Goal: Information Seeking & Learning: Learn about a topic

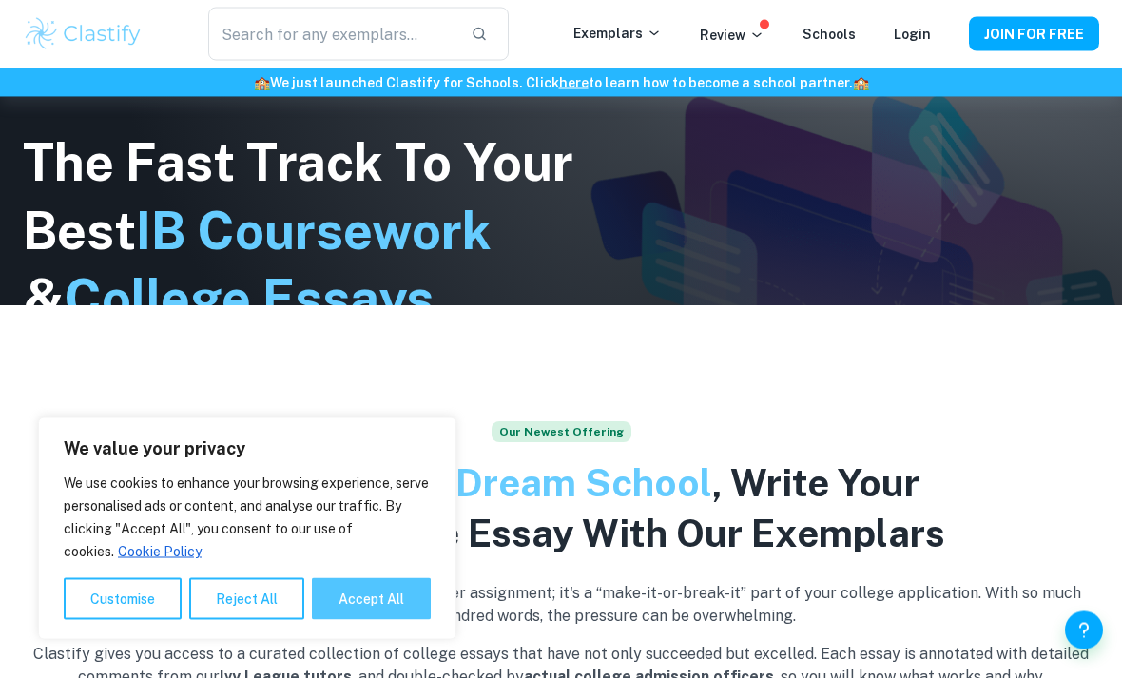
click at [348, 620] on button "Accept All" at bounding box center [371, 599] width 119 height 42
checkbox input "true"
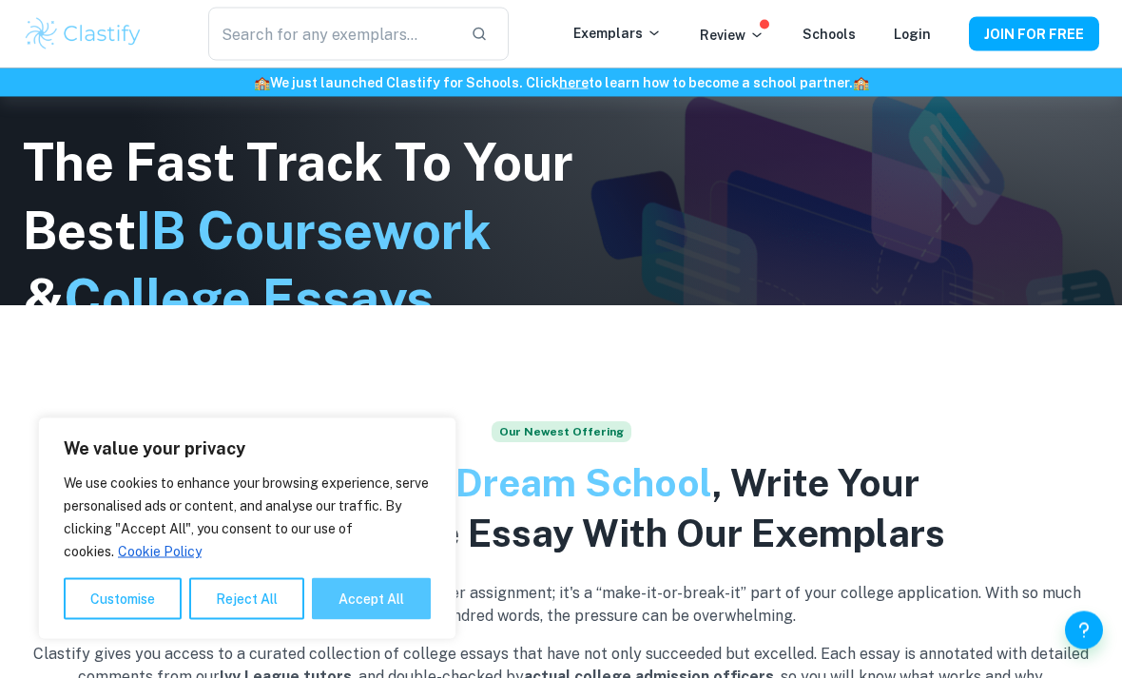
checkbox input "true"
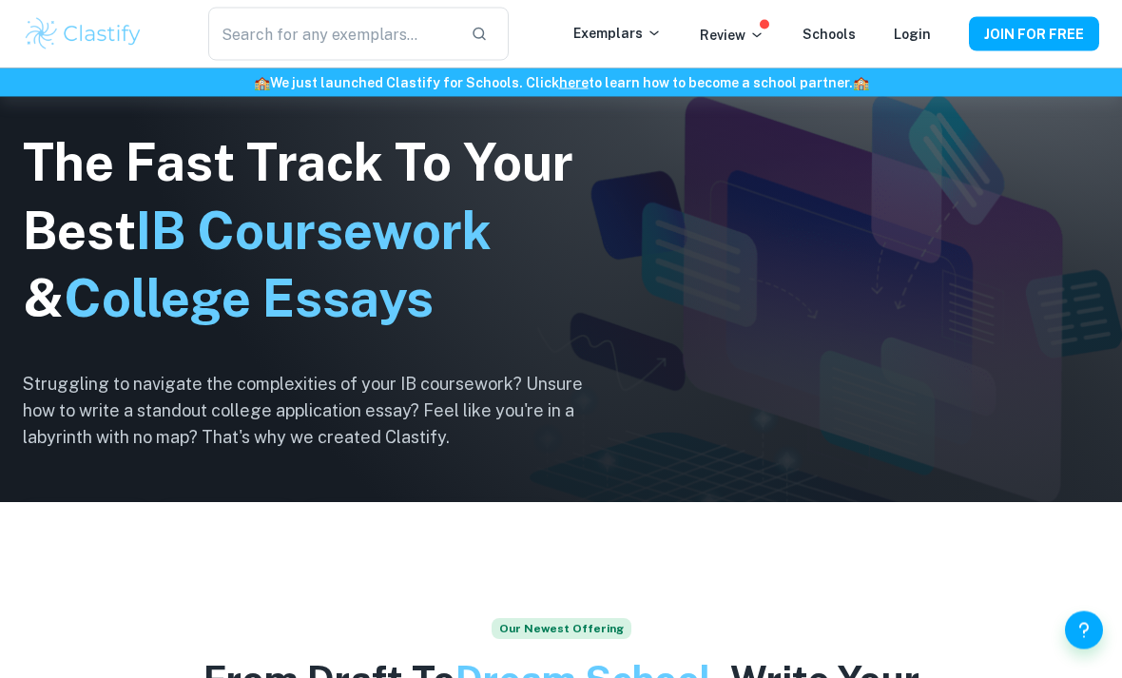
scroll to position [159, 0]
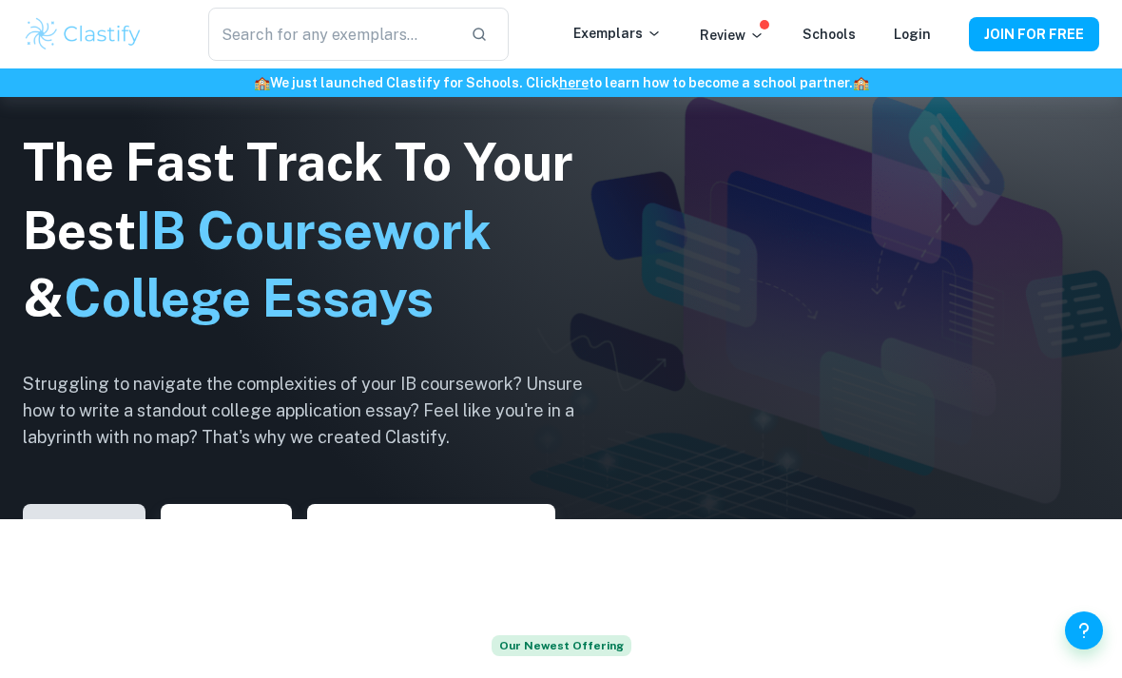
click at [72, 550] on button "Explore IAs" at bounding box center [84, 527] width 123 height 46
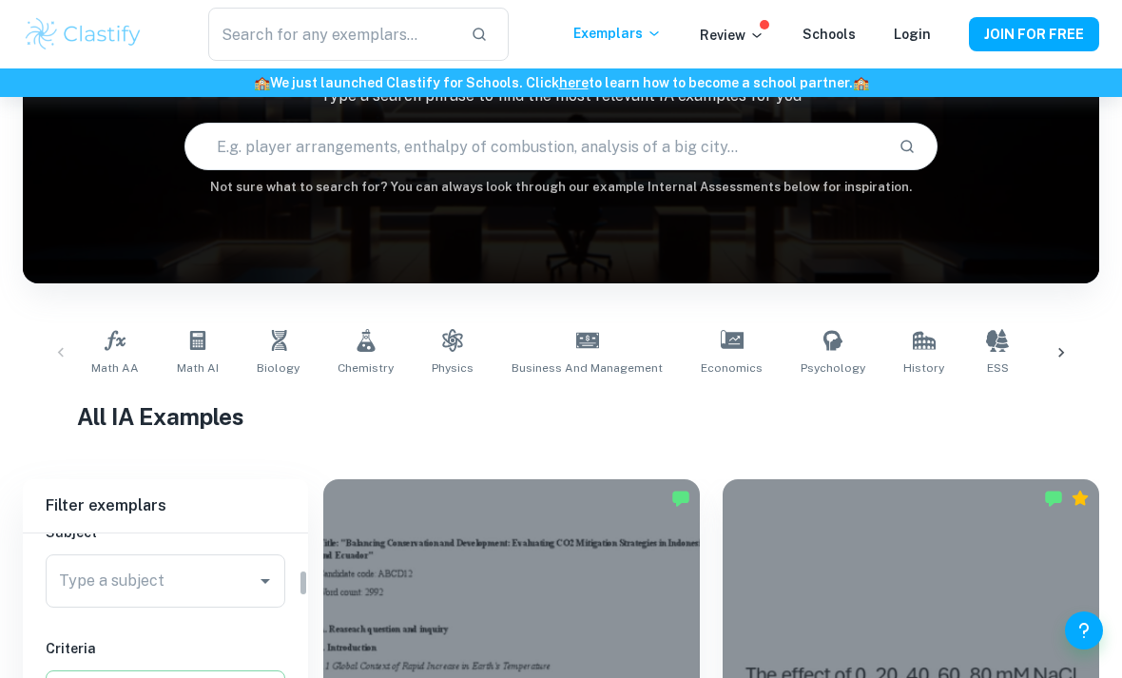
scroll to position [232, 0]
click at [77, 575] on div "Type a subject Type a subject" at bounding box center [166, 579] width 240 height 53
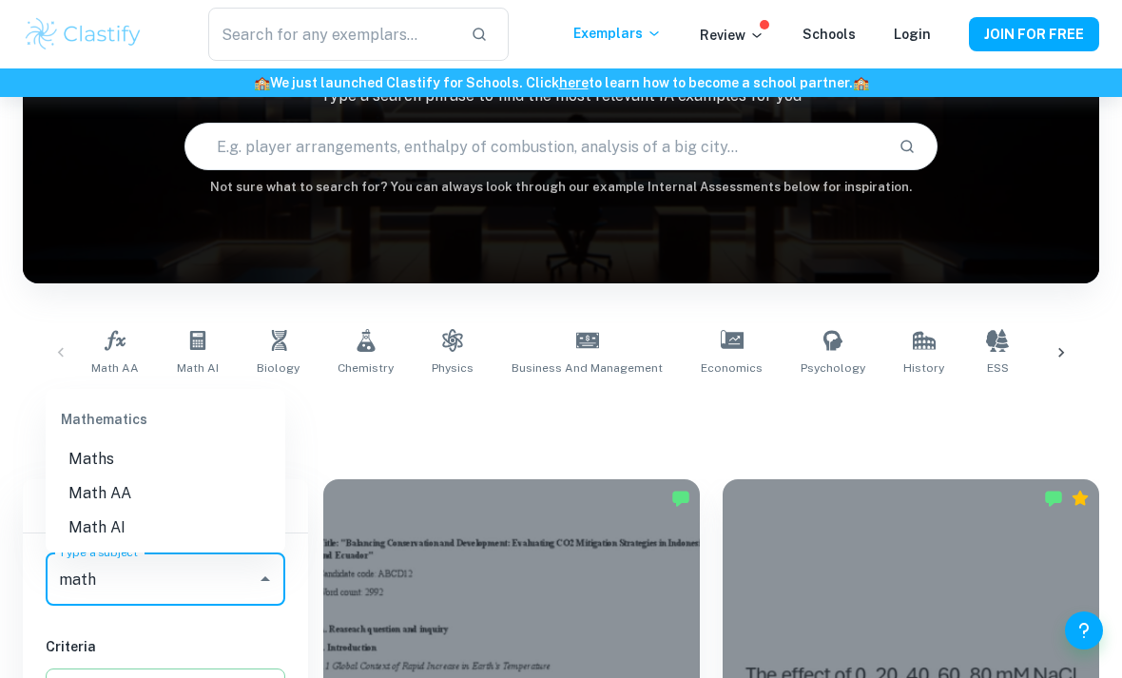
click at [98, 464] on li "Maths" at bounding box center [166, 459] width 240 height 34
type input "Maths"
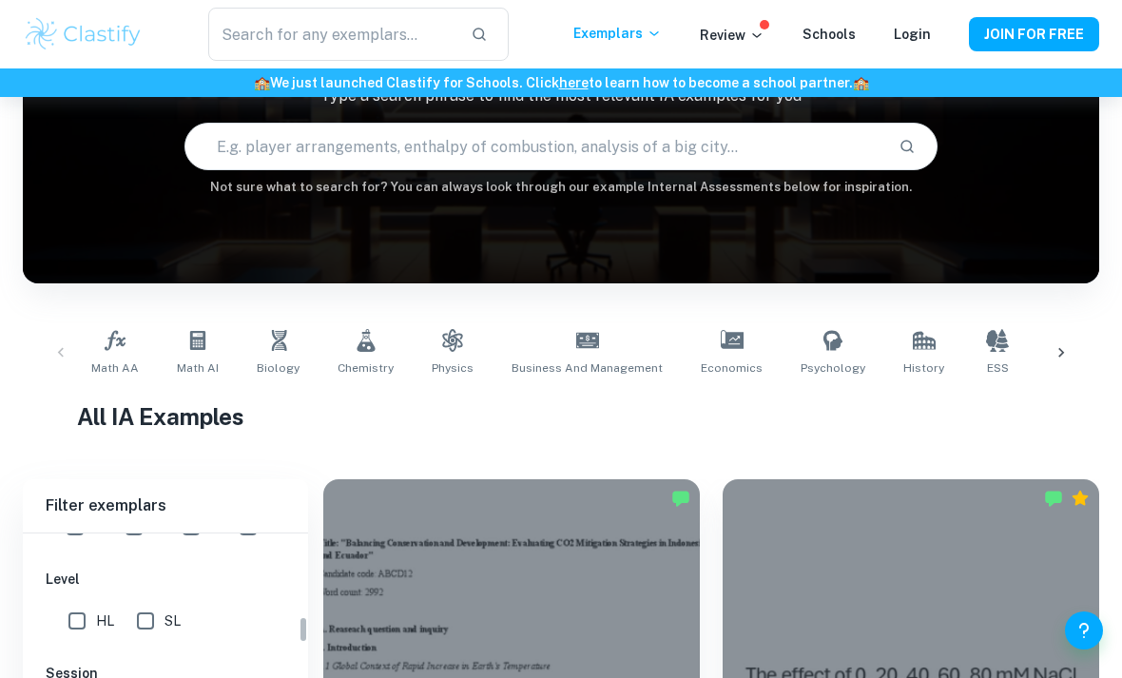
scroll to position [529, 0]
click at [151, 613] on input "SL" at bounding box center [146, 618] width 38 height 38
checkbox input "true"
click at [69, 564] on input "[DATE]" at bounding box center [69, 568] width 38 height 38
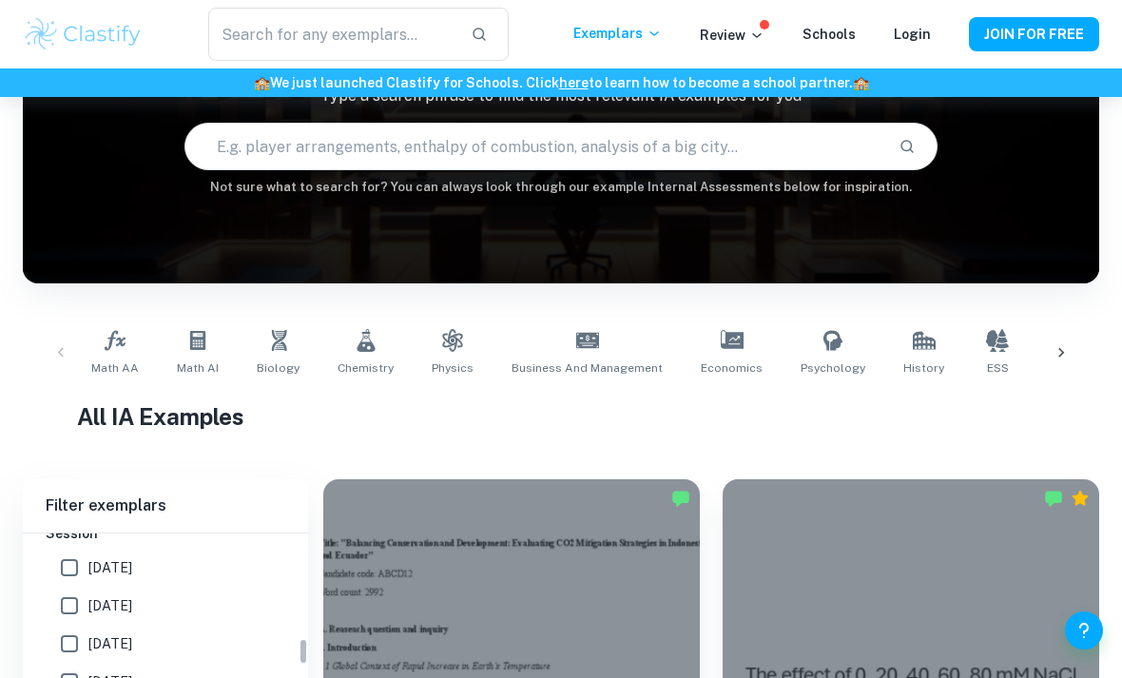
checkbox input "true"
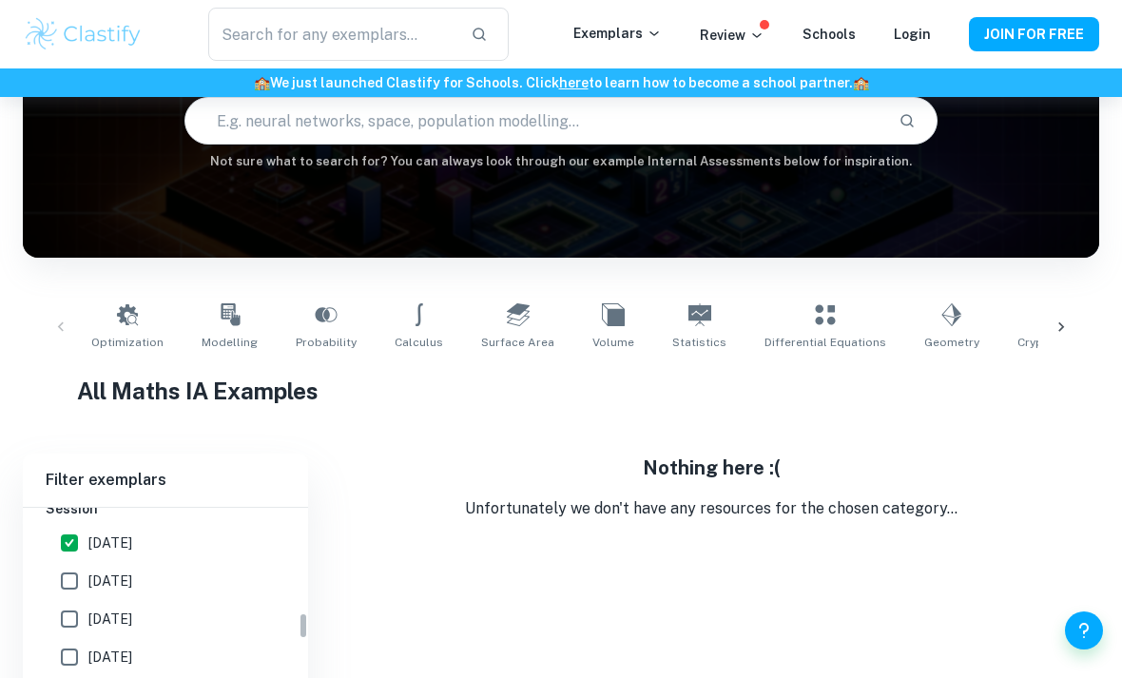
scroll to position [660, 0]
click at [68, 551] on input "[DATE]" at bounding box center [69, 548] width 38 height 38
checkbox input "false"
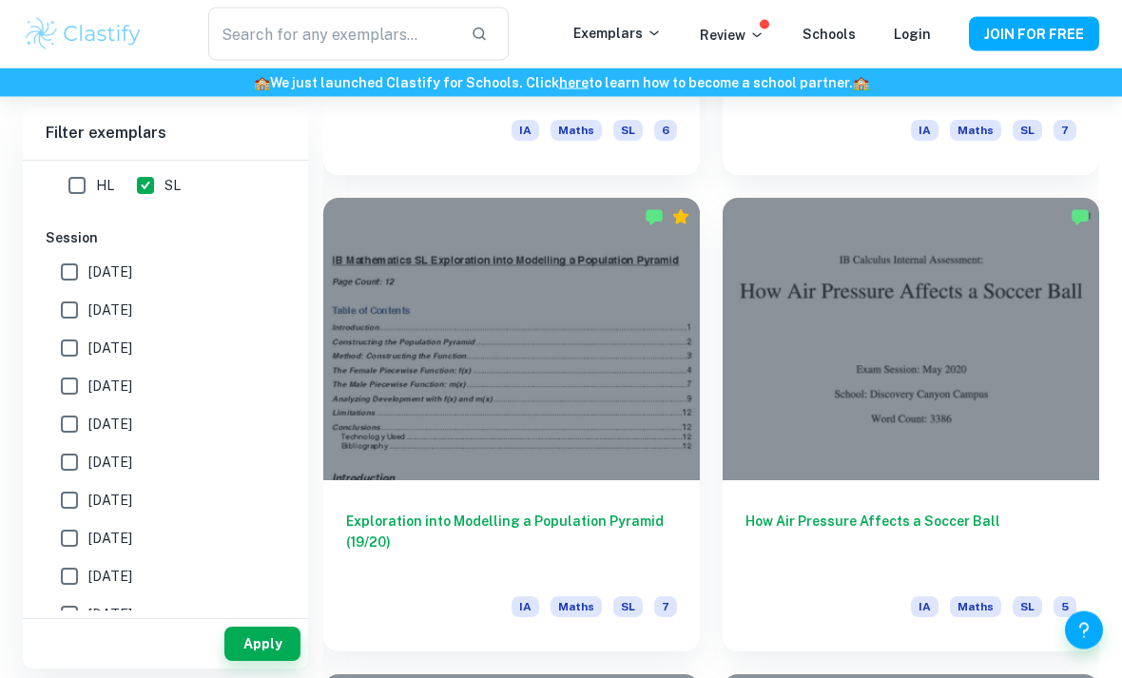
scroll to position [2831, 0]
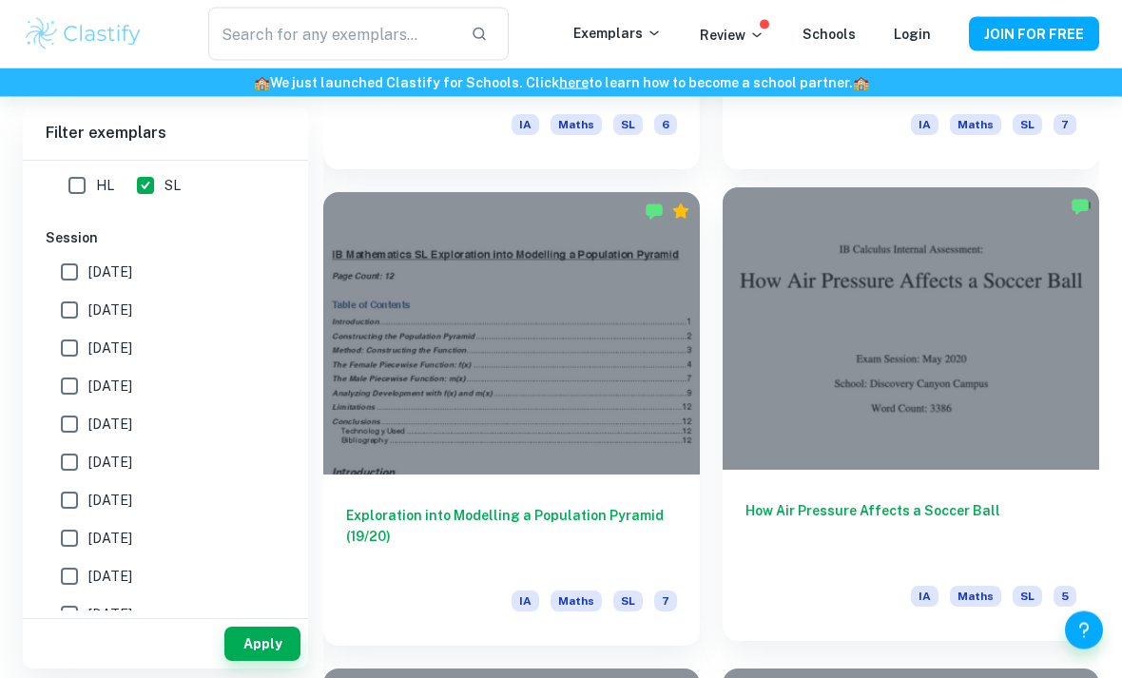
click at [1020, 325] on div at bounding box center [911, 329] width 377 height 283
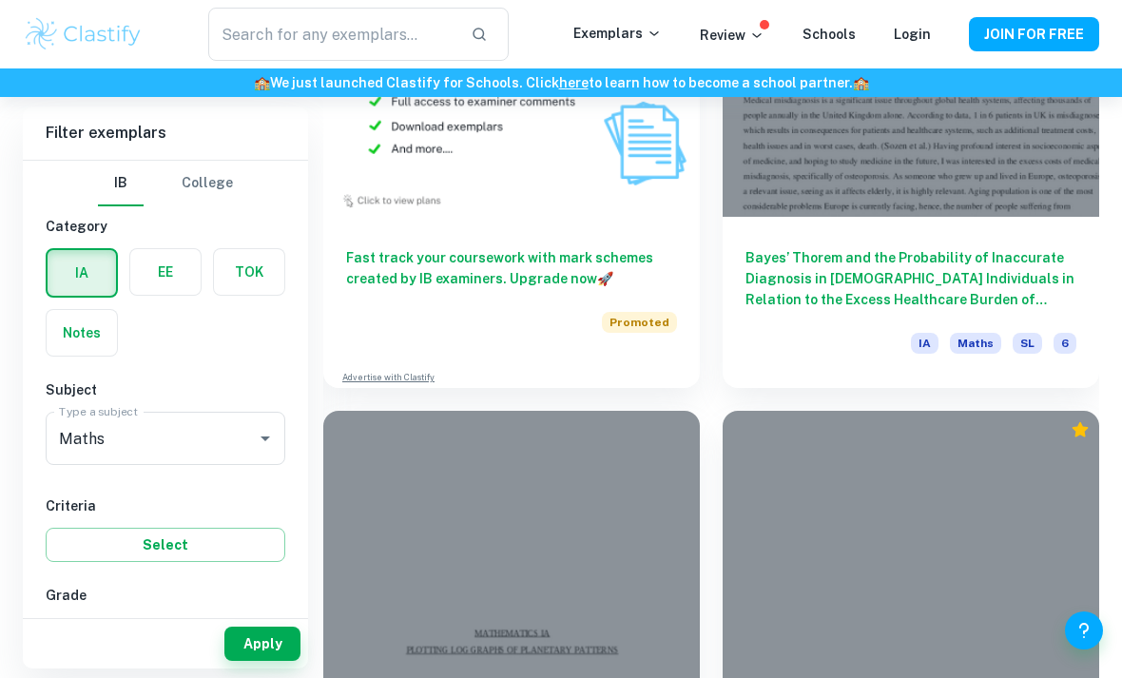
scroll to position [6096, 0]
